Goal: Task Accomplishment & Management: Manage account settings

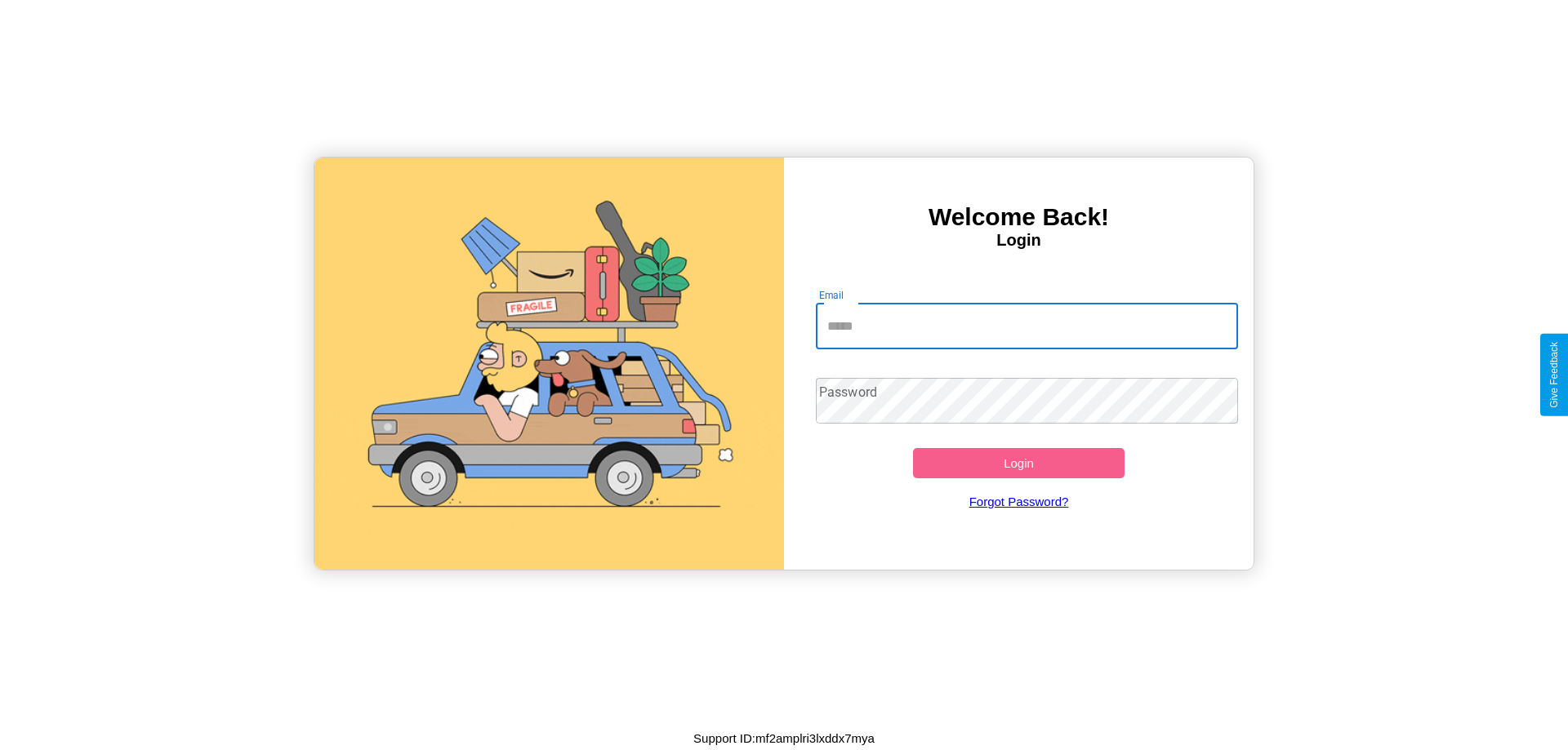
click at [1027, 326] on input "Email" at bounding box center [1027, 327] width 423 height 46
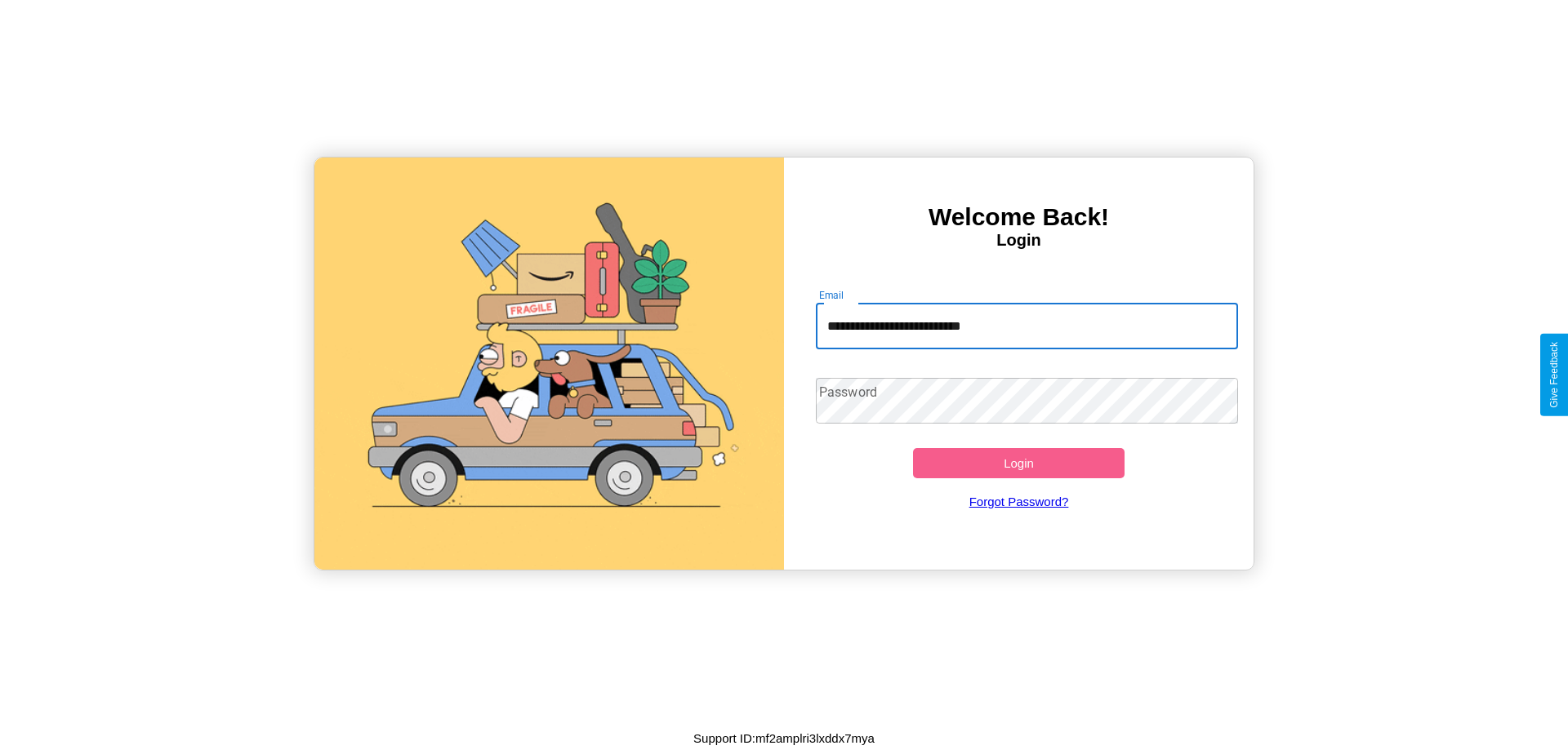
type input "**********"
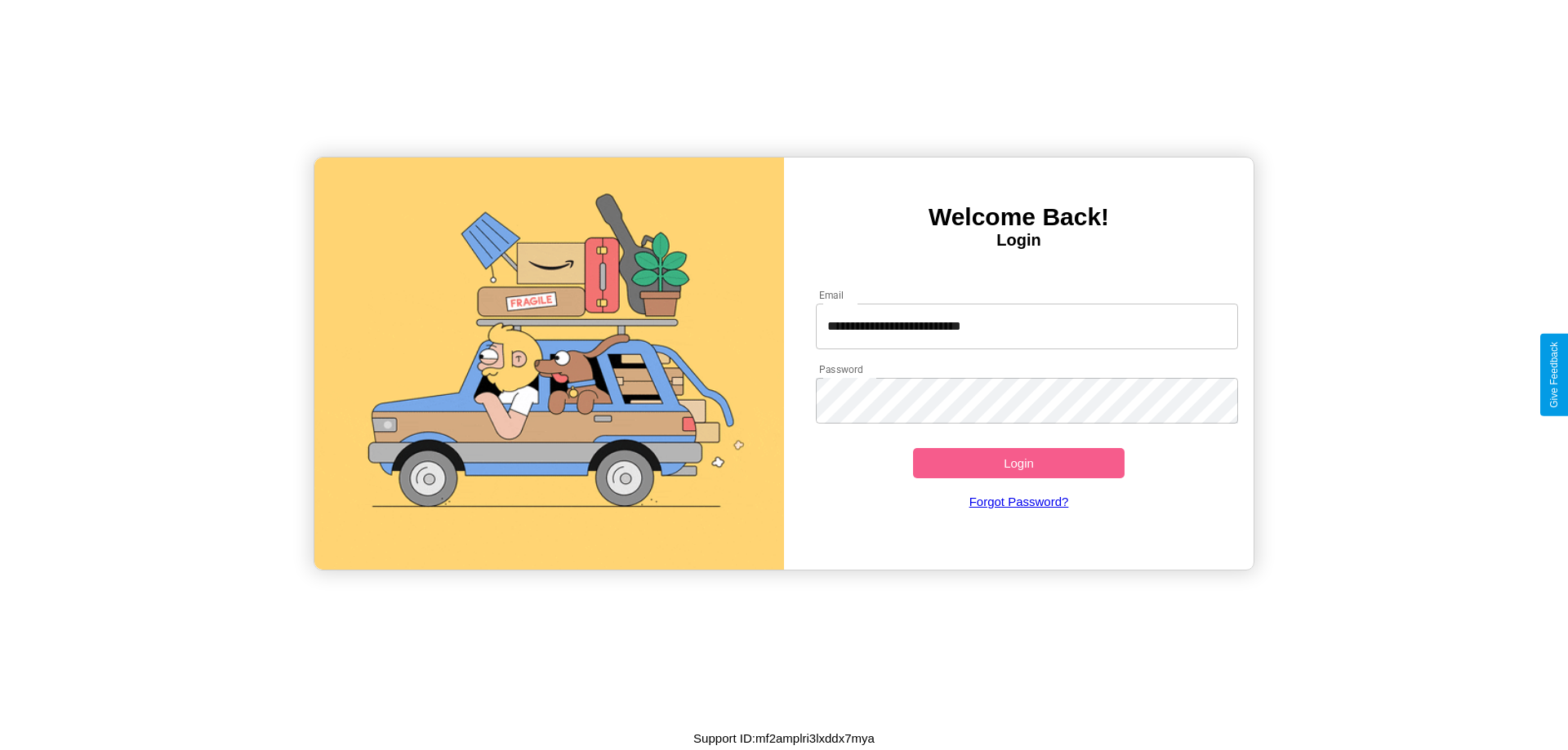
click at [1018, 463] on button "Login" at bounding box center [1018, 463] width 212 height 30
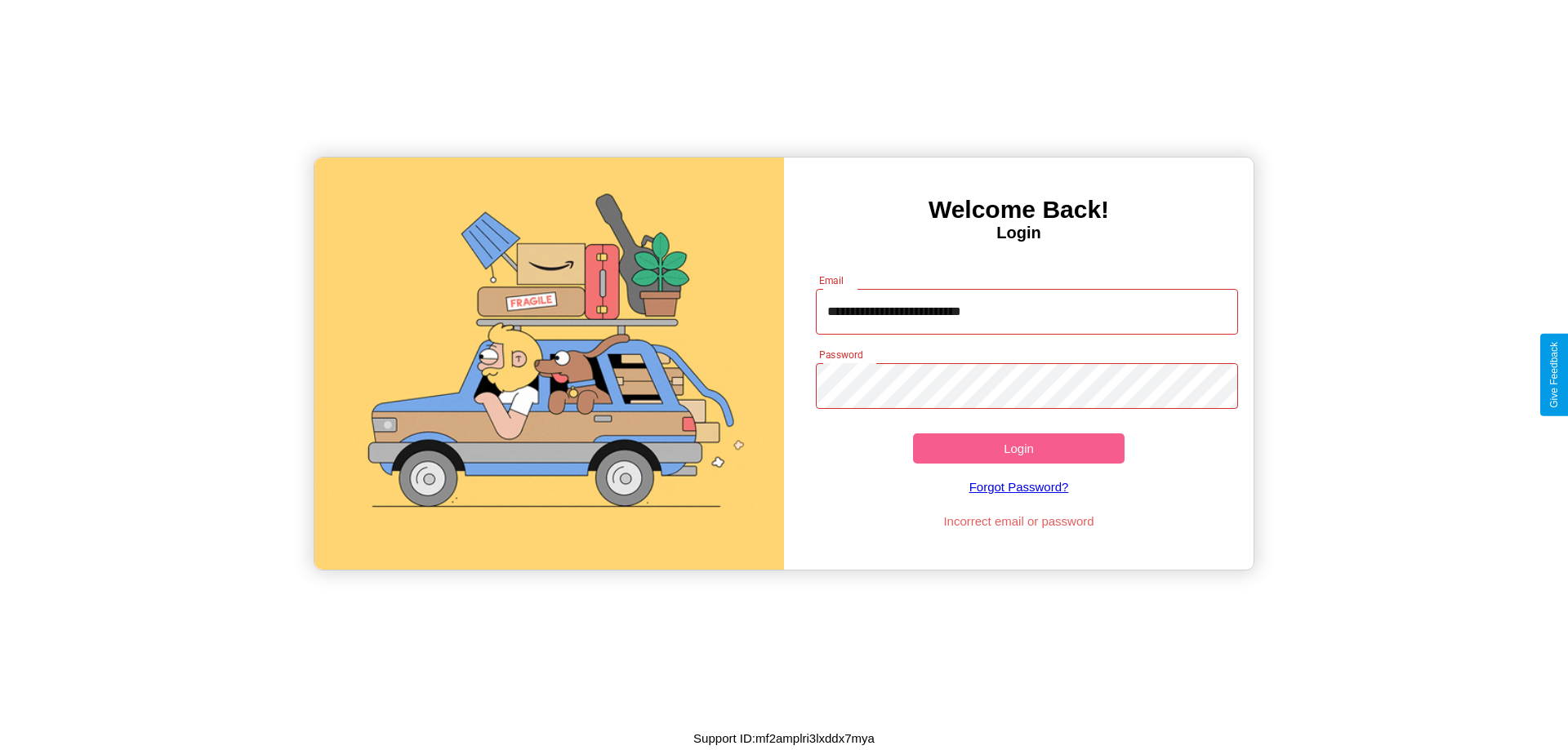
click at [1018, 448] on button "Login" at bounding box center [1018, 449] width 212 height 30
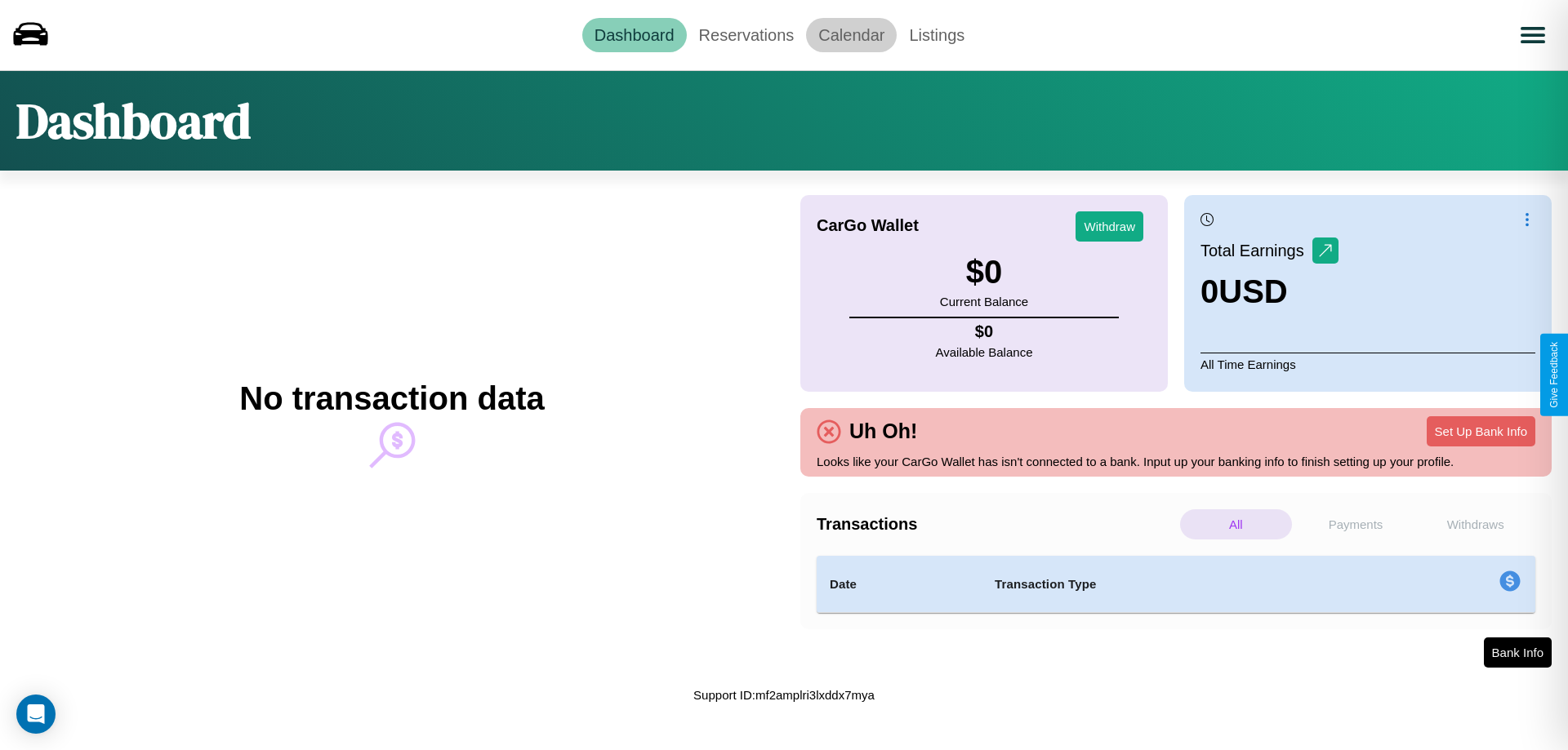
click at [851, 34] on link "Calendar" at bounding box center [851, 35] width 90 height 34
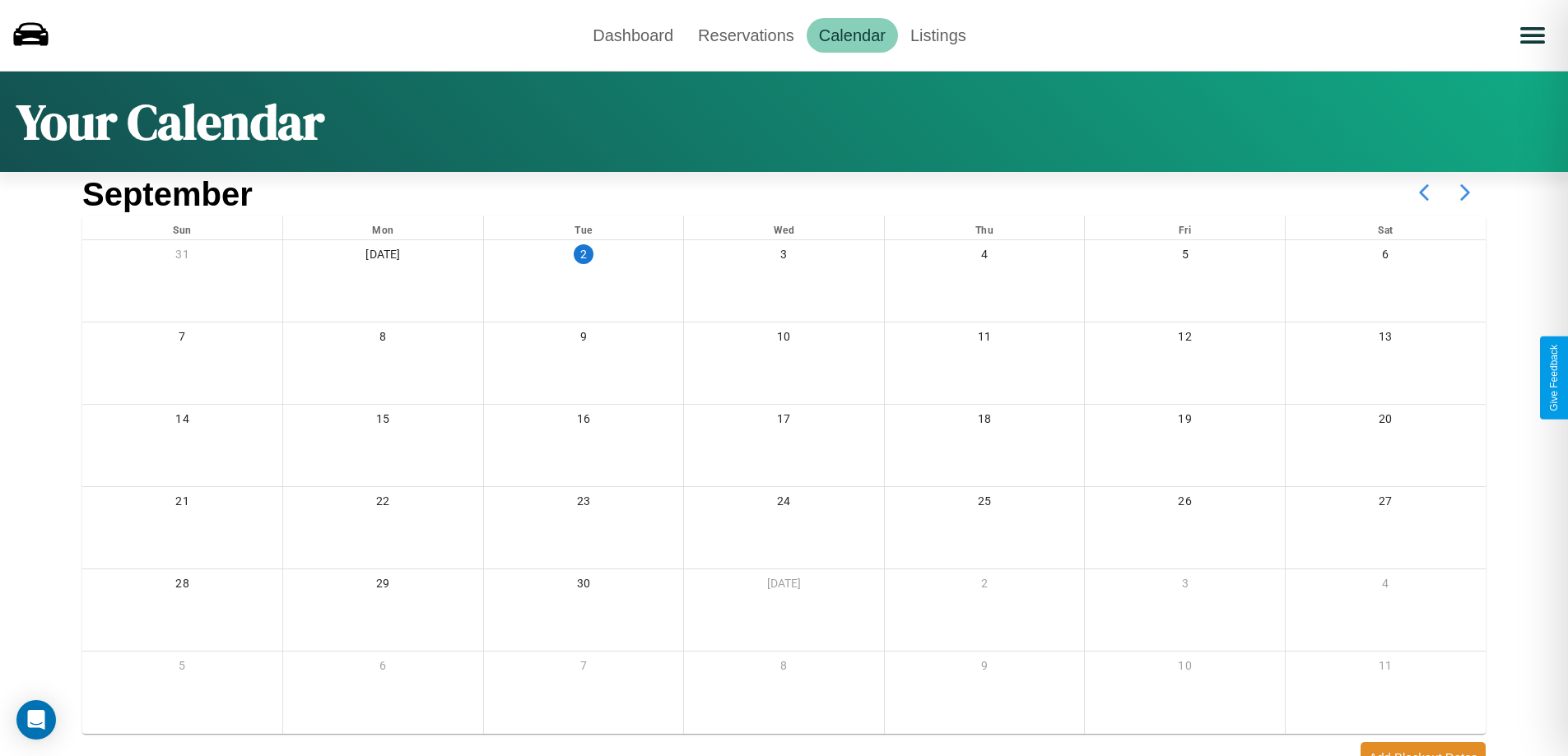
click at [1466, 192] on icon at bounding box center [1465, 192] width 41 height 41
click at [633, 34] on link "Dashboard" at bounding box center [633, 35] width 105 height 34
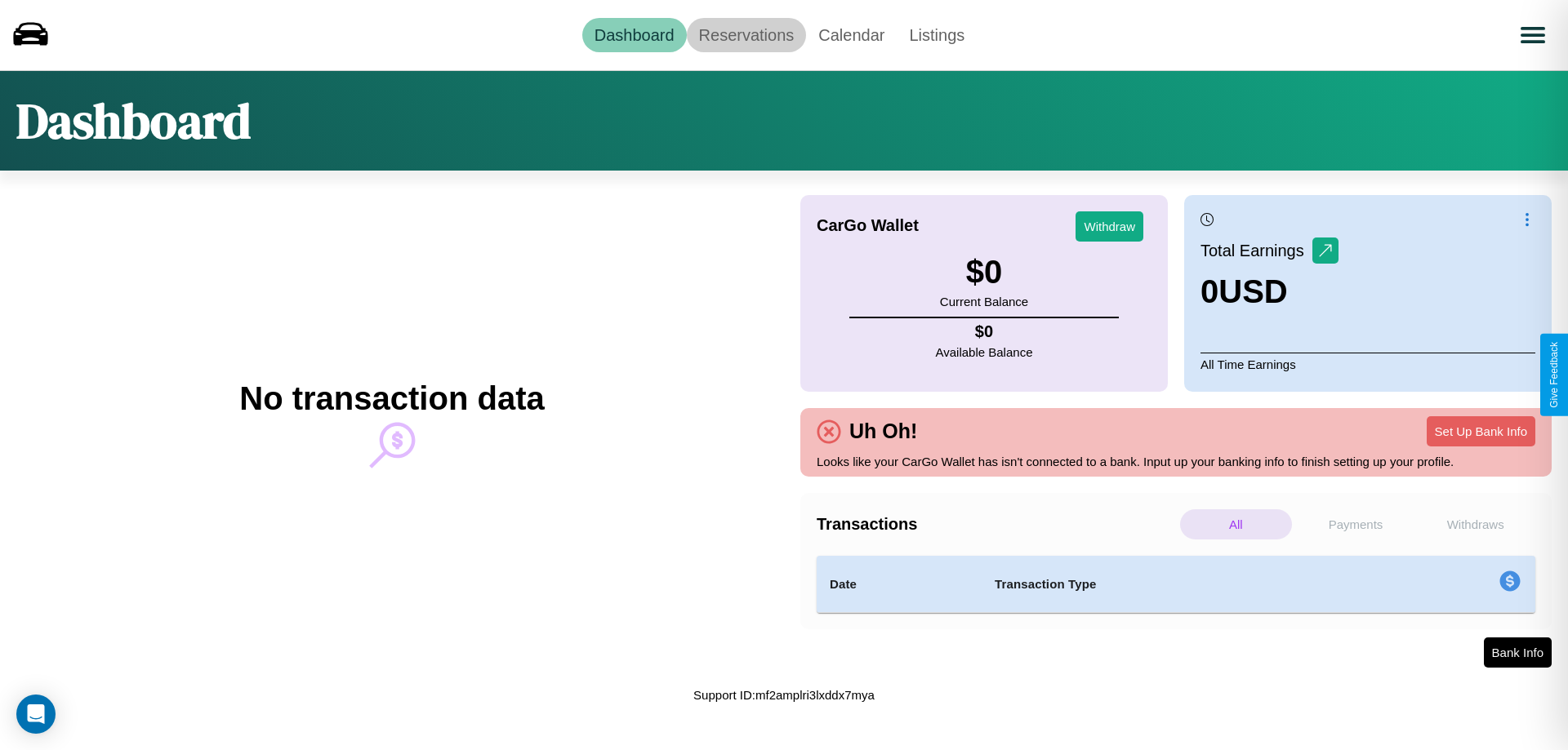
click at [746, 34] on link "Reservations" at bounding box center [746, 35] width 120 height 34
